Goal: Navigation & Orientation: Find specific page/section

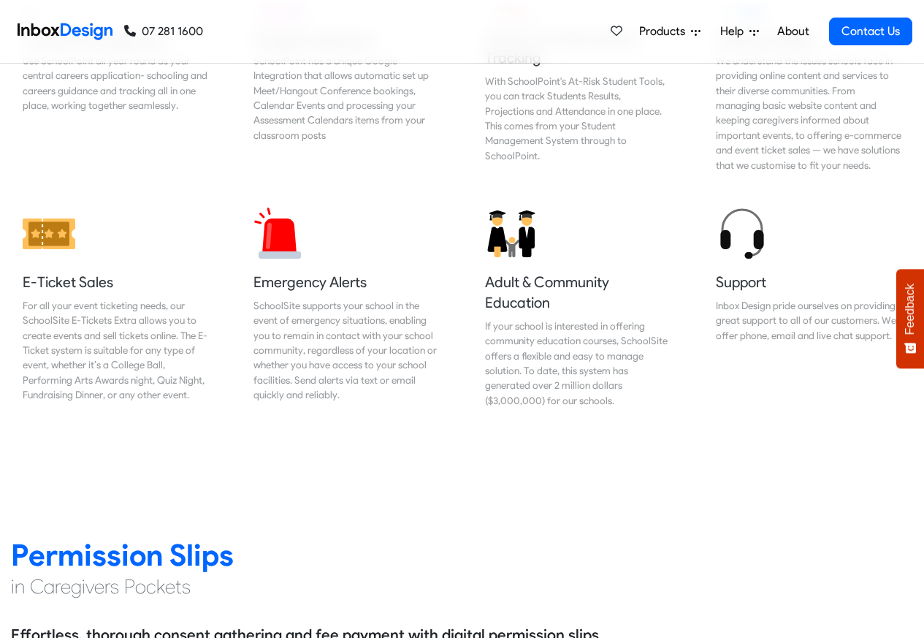
scroll to position [1578, 0]
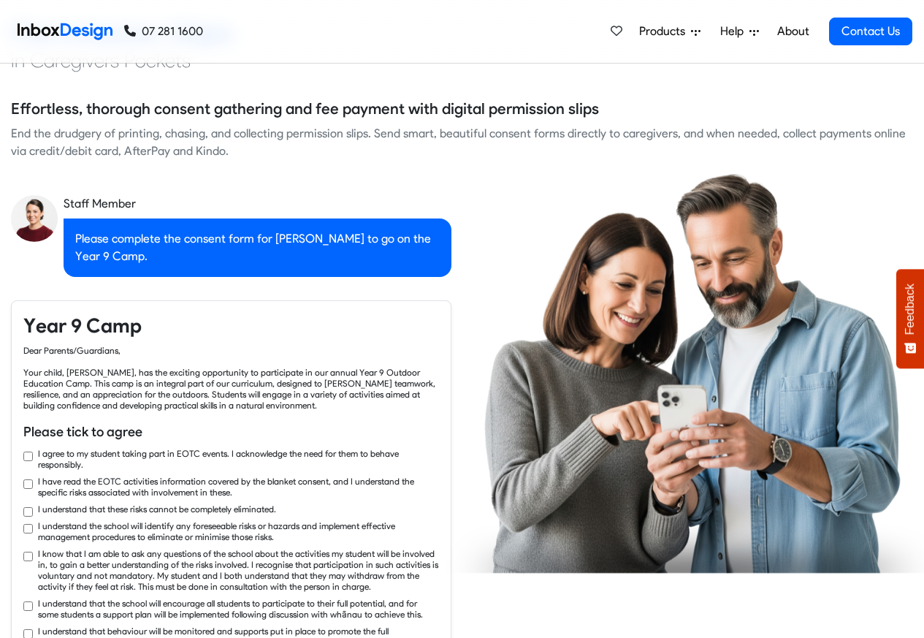
checkbox input "true"
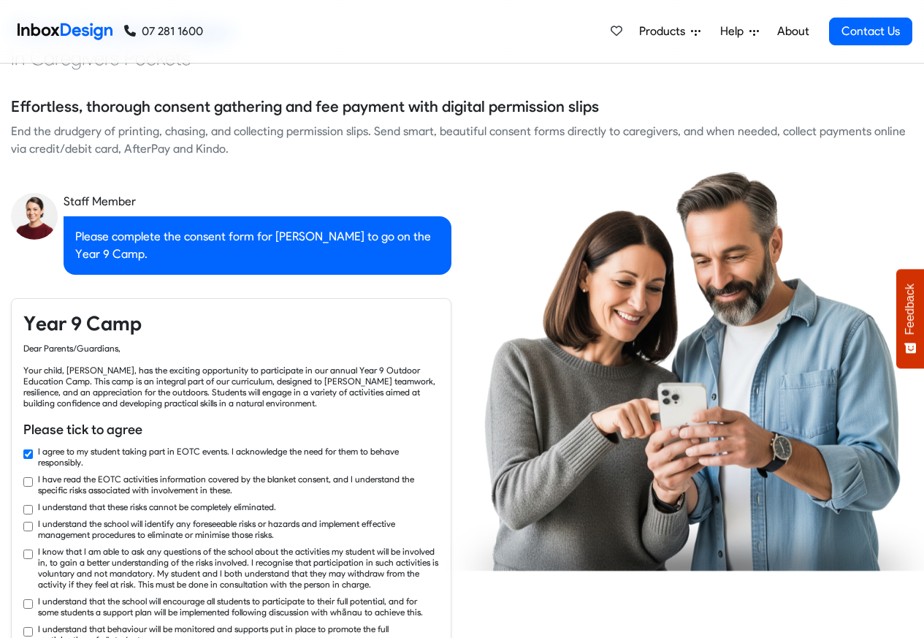
checkbox input "true"
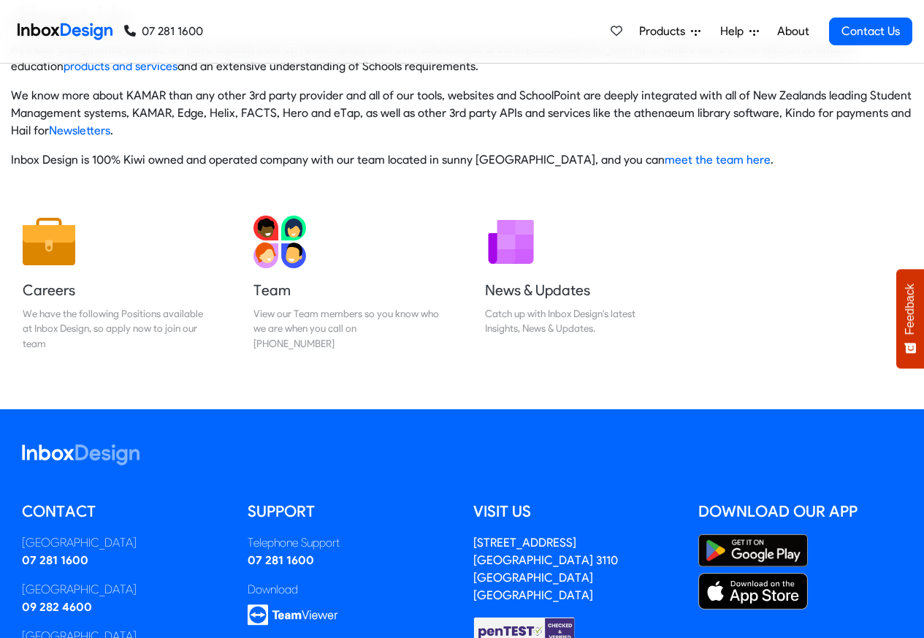
scroll to position [243, 0]
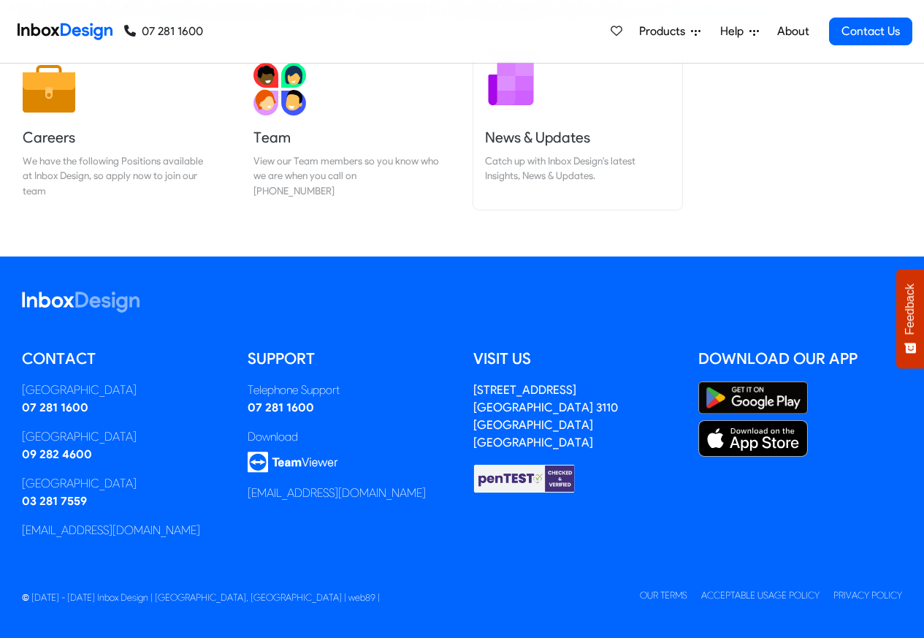
click at [521, 136] on h5 "News & Updates" at bounding box center [578, 137] width 186 height 20
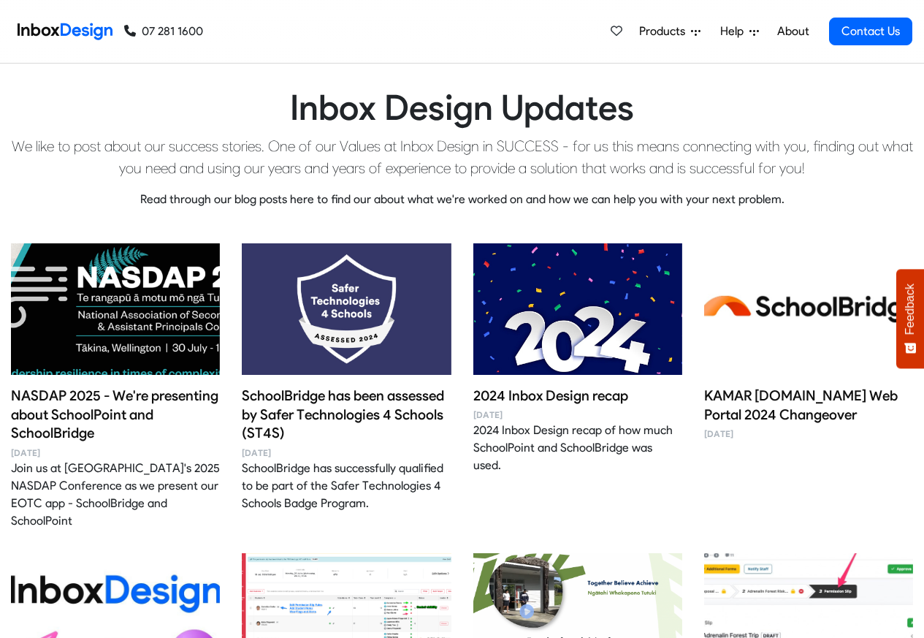
click at [517, 132] on div "Inbox Design Updates We like to post about our success stories. One of our Valu…" at bounding box center [462, 154] width 902 height 180
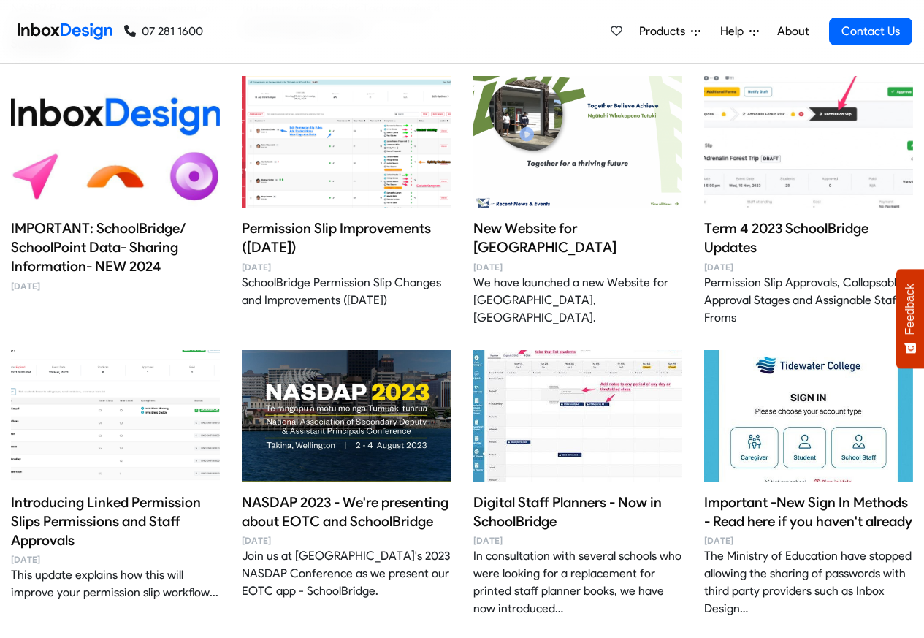
scroll to position [526, 0]
